Goal: Task Accomplishment & Management: Complete application form

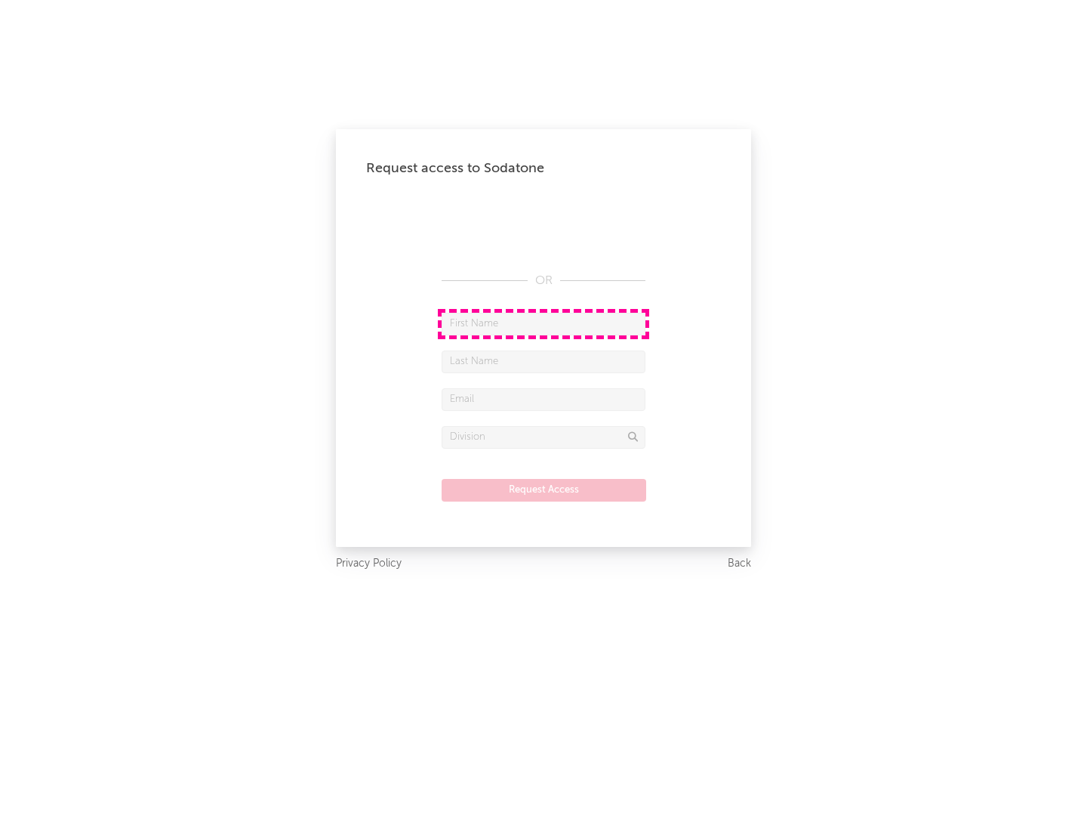
click at [544, 323] on input "text" at bounding box center [544, 324] width 204 height 23
type input "[PERSON_NAME]"
click at [544, 361] on input "text" at bounding box center [544, 361] width 204 height 23
type input "[PERSON_NAME]"
click at [544, 399] on input "text" at bounding box center [544, 399] width 204 height 23
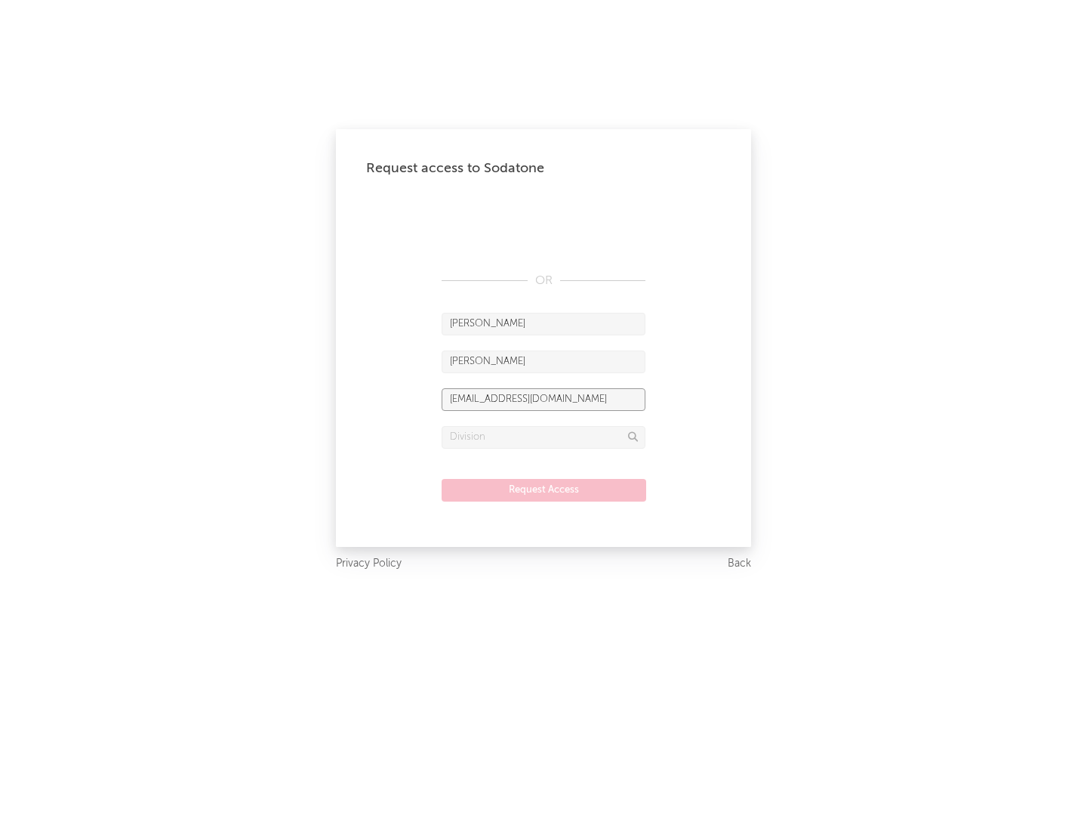
type input "[EMAIL_ADDRESS][DOMAIN_NAME]"
click at [544, 436] on input "text" at bounding box center [544, 437] width 204 height 23
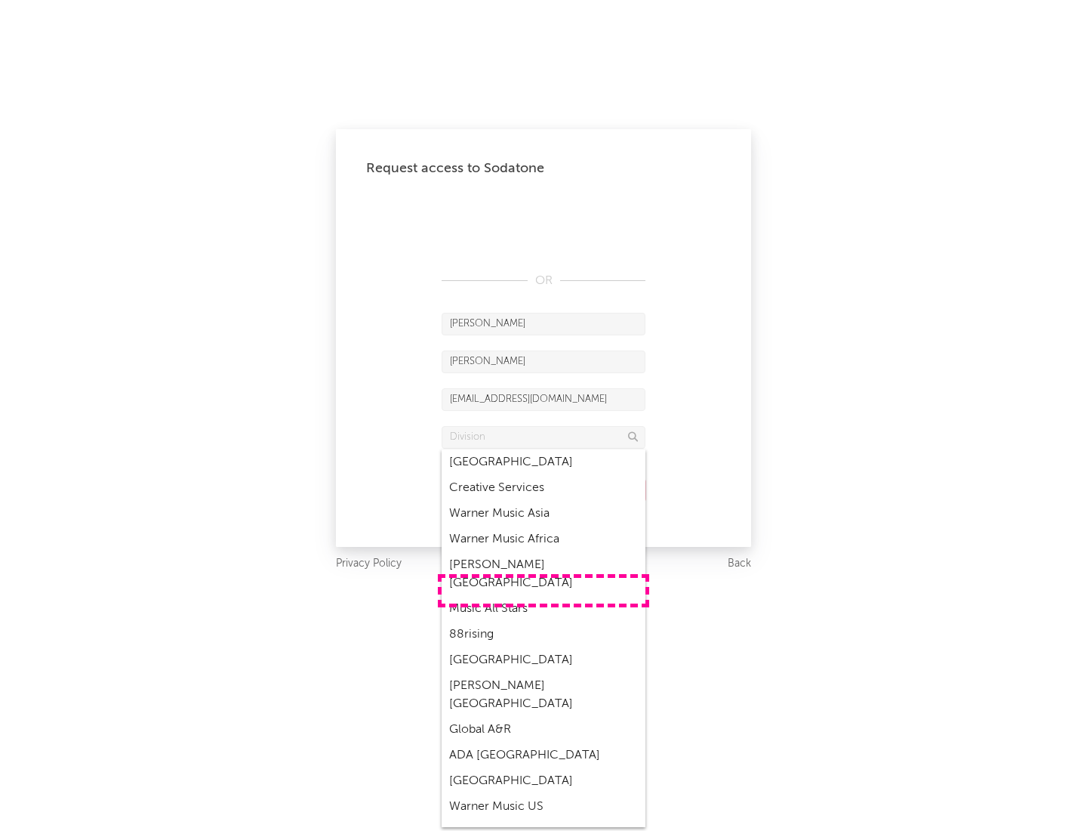
click at [544, 596] on div "Music All Stars" at bounding box center [544, 609] width 204 height 26
type input "Music All Stars"
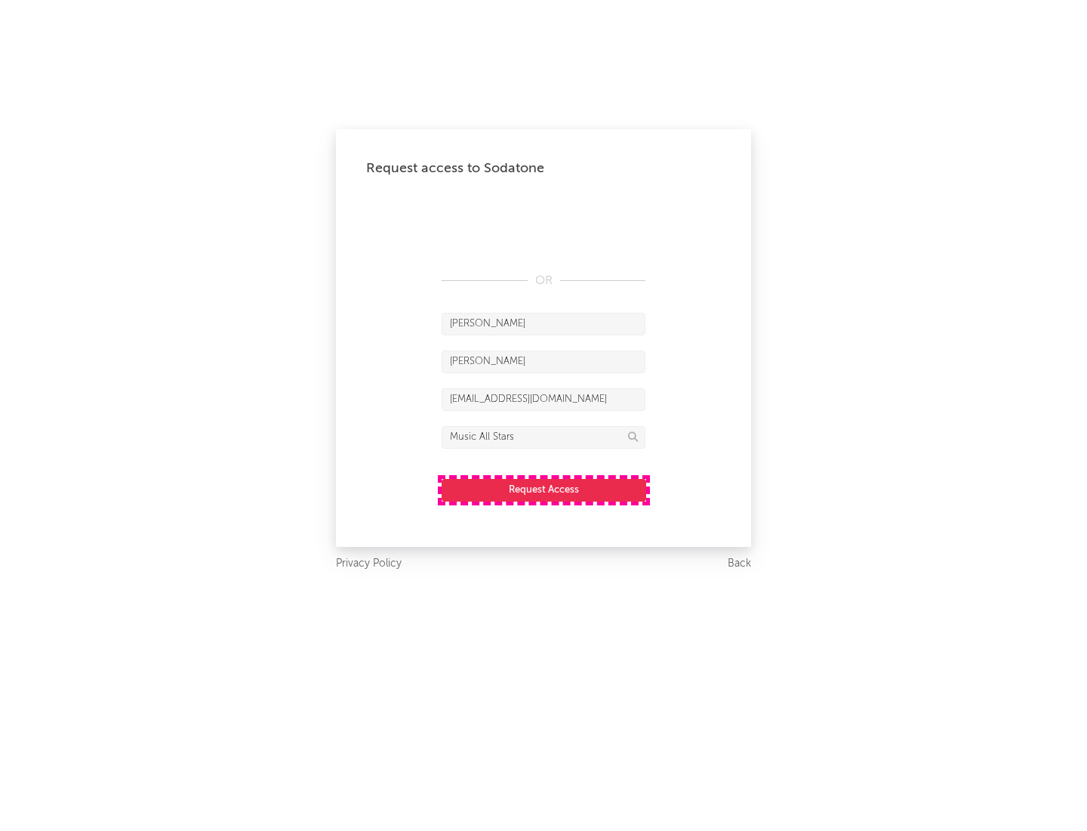
click at [544, 489] on button "Request Access" at bounding box center [544, 490] width 205 height 23
